Goal: Task Accomplishment & Management: Manage account settings

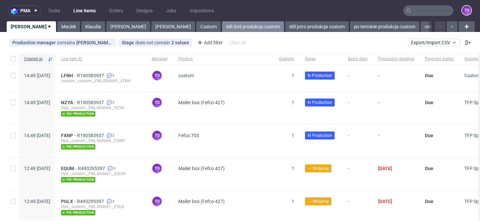
click at [222, 26] on link "ddl dziś produkcja custom" at bounding box center [253, 26] width 62 height 11
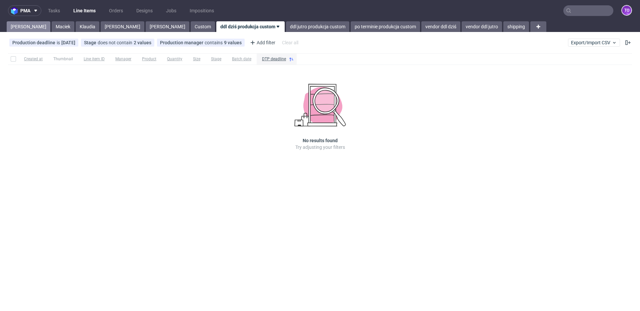
click at [21, 24] on link "[PERSON_NAME]" at bounding box center [29, 26] width 44 height 11
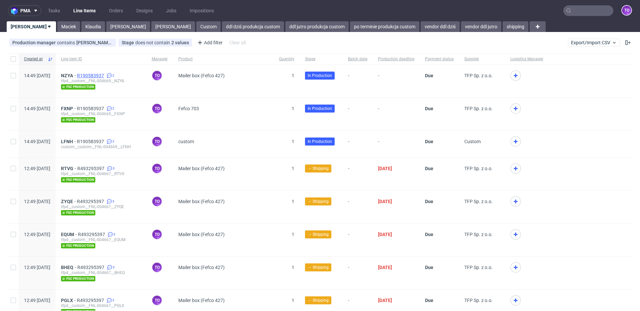
click at [105, 75] on span "R190583937" at bounding box center [91, 75] width 28 height 5
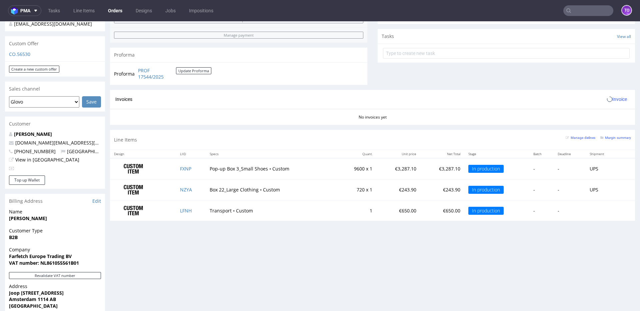
scroll to position [349, 0]
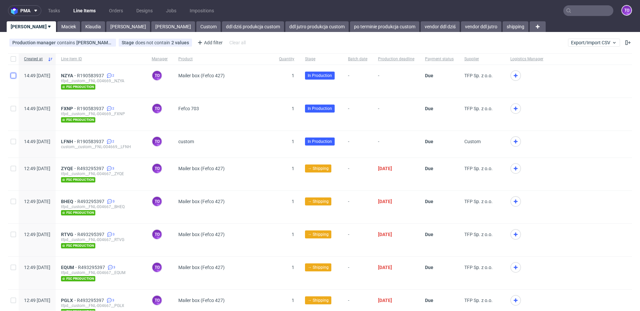
click at [13, 73] on input "checkbox" at bounding box center [13, 75] width 5 height 5
checkbox input "true"
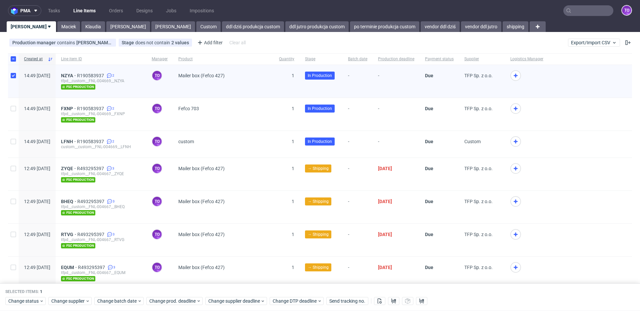
click at [16, 106] on div at bounding box center [13, 114] width 11 height 33
checkbox input "true"
click at [176, 221] on span "Change prod. deadline" at bounding box center [172, 301] width 47 height 7
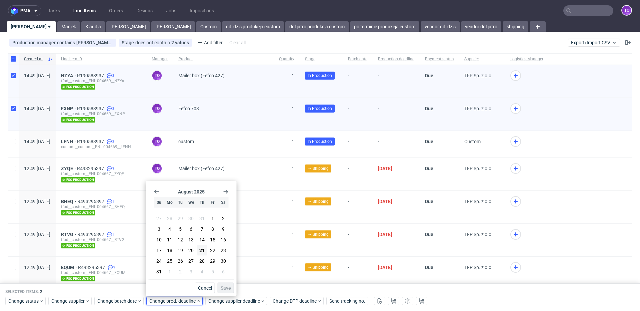
click at [226, 189] on div "[DATE] Su Mo Tu We Th Fr Sa 27 28 29 30 31 1 2 3 4 5 6 7 8 9 10 11 12 13 14 15 …" at bounding box center [191, 232] width 85 height 96
click at [226, 191] on use "Go forward 1 month" at bounding box center [226, 192] width 5 height 4
click at [204, 218] on button "4" at bounding box center [202, 218] width 10 height 11
click at [226, 221] on span "Save" at bounding box center [226, 288] width 10 height 5
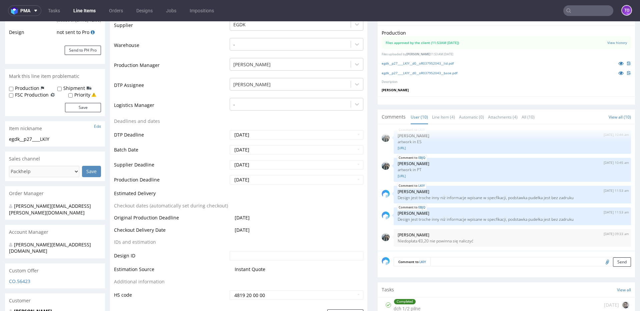
scroll to position [173, 0]
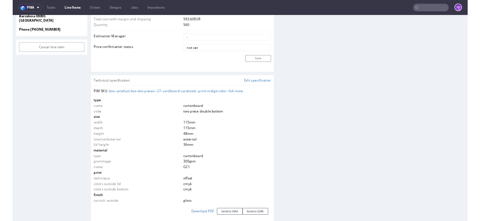
scroll to position [757, 0]
